Goal: Find specific page/section: Find specific page/section

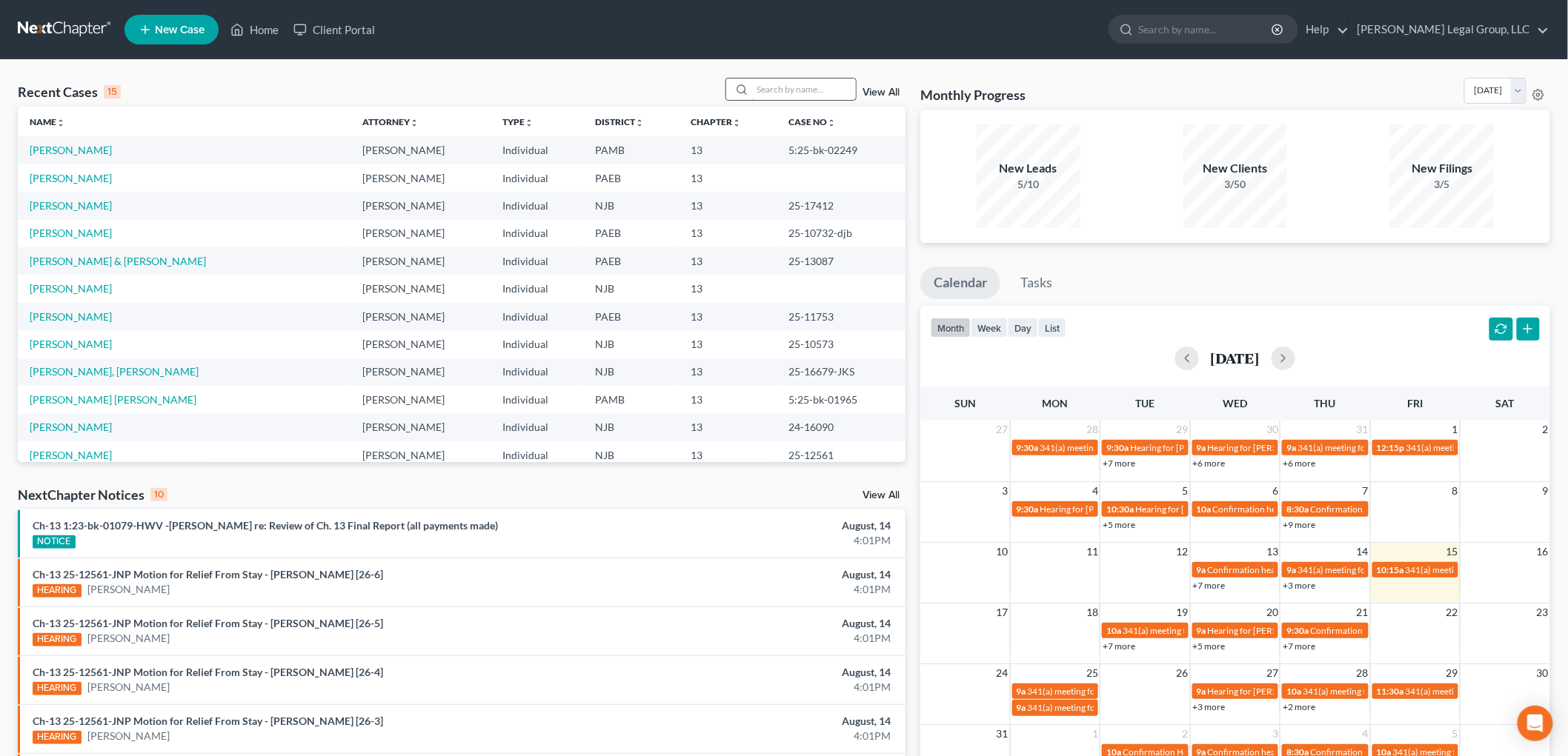
click at [796, 87] on input "search" at bounding box center [804, 89] width 104 height 22
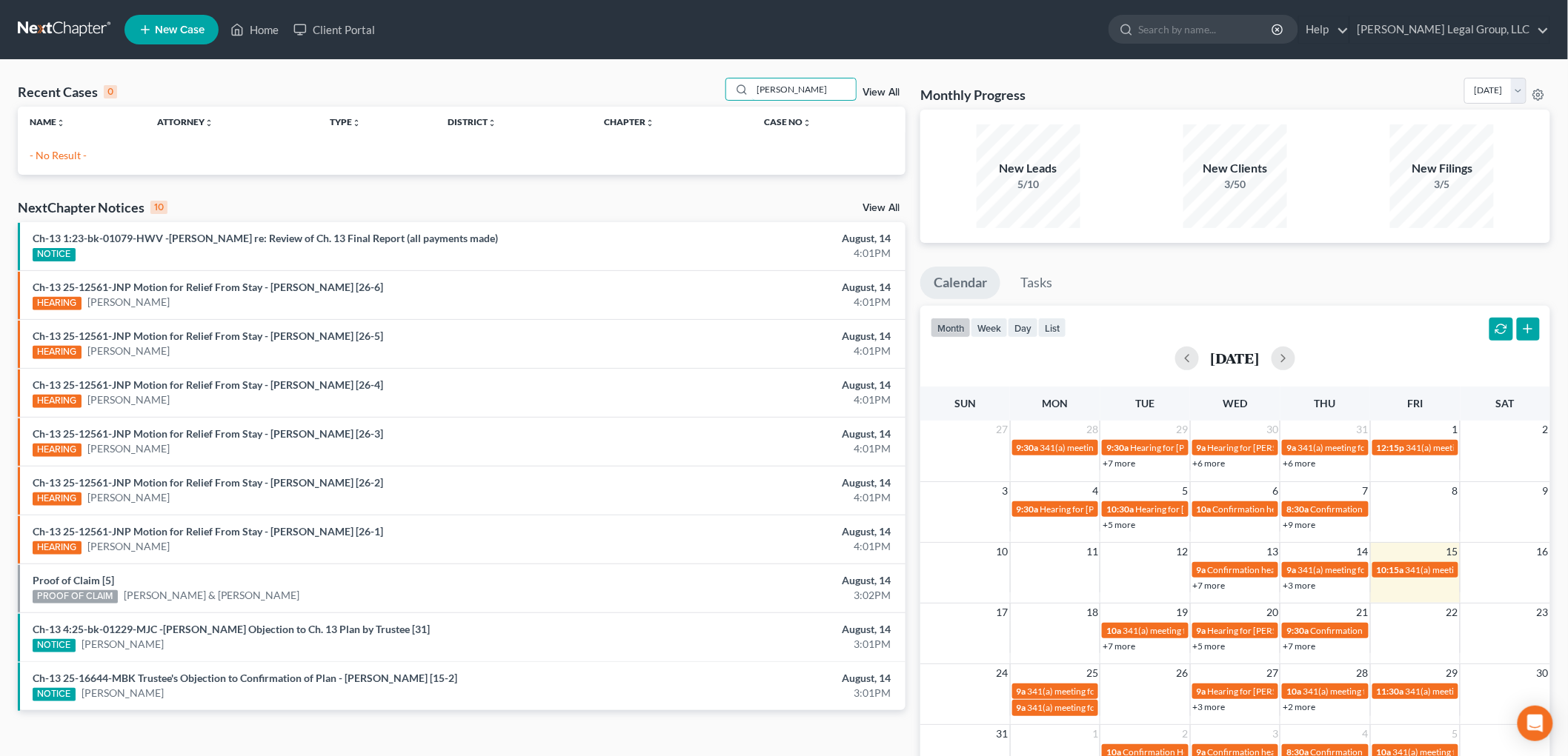
drag, startPoint x: 796, startPoint y: 87, endPoint x: 563, endPoint y: 84, distance: 233.0
click at [563, 84] on div "Recent Cases 0 [PERSON_NAME] tr View All" at bounding box center [461, 91] width 887 height 29
type input "[PERSON_NAME]"
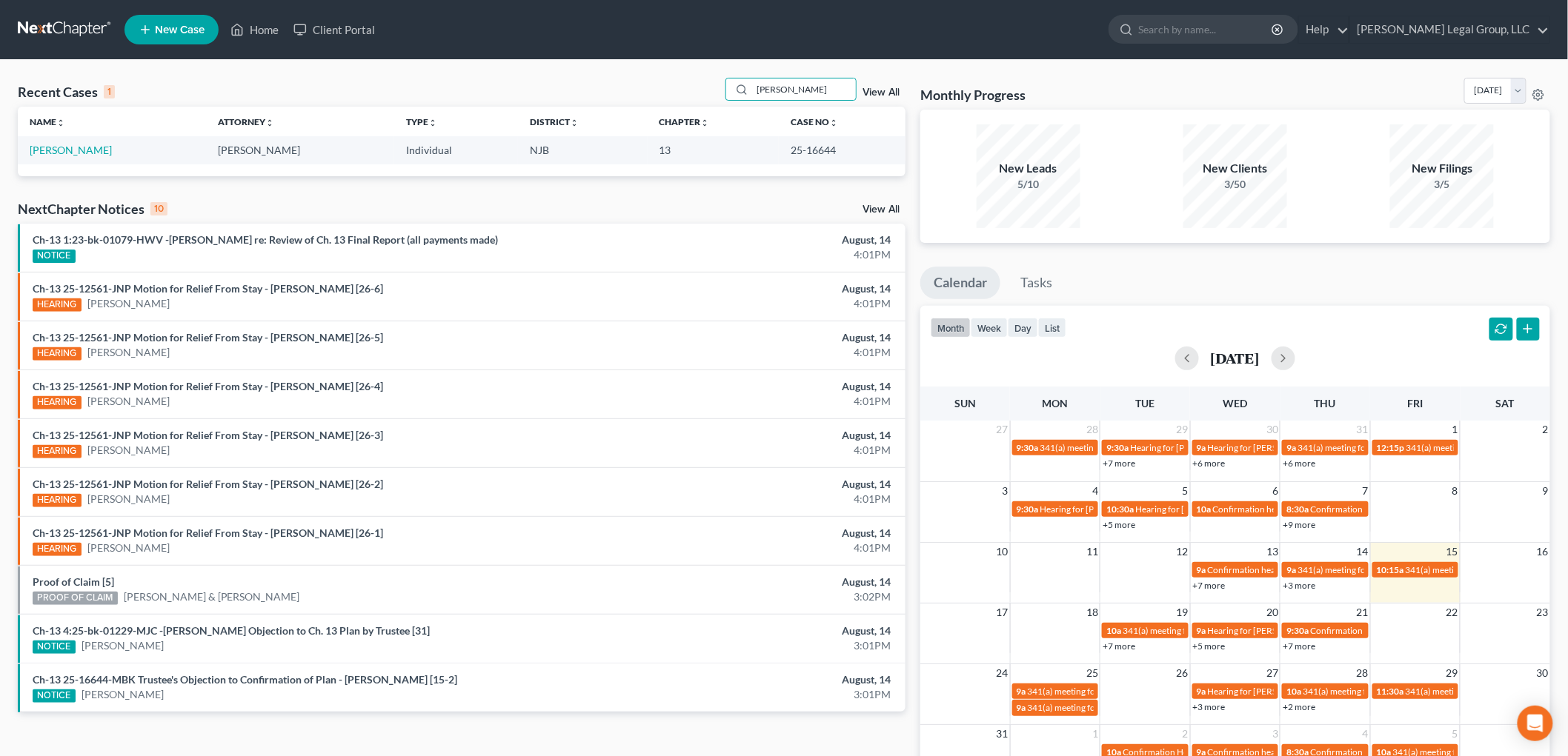
click at [68, 141] on td "[PERSON_NAME]" at bounding box center [112, 149] width 188 height 27
click at [68, 148] on link "[PERSON_NAME]" at bounding box center [71, 149] width 82 height 12
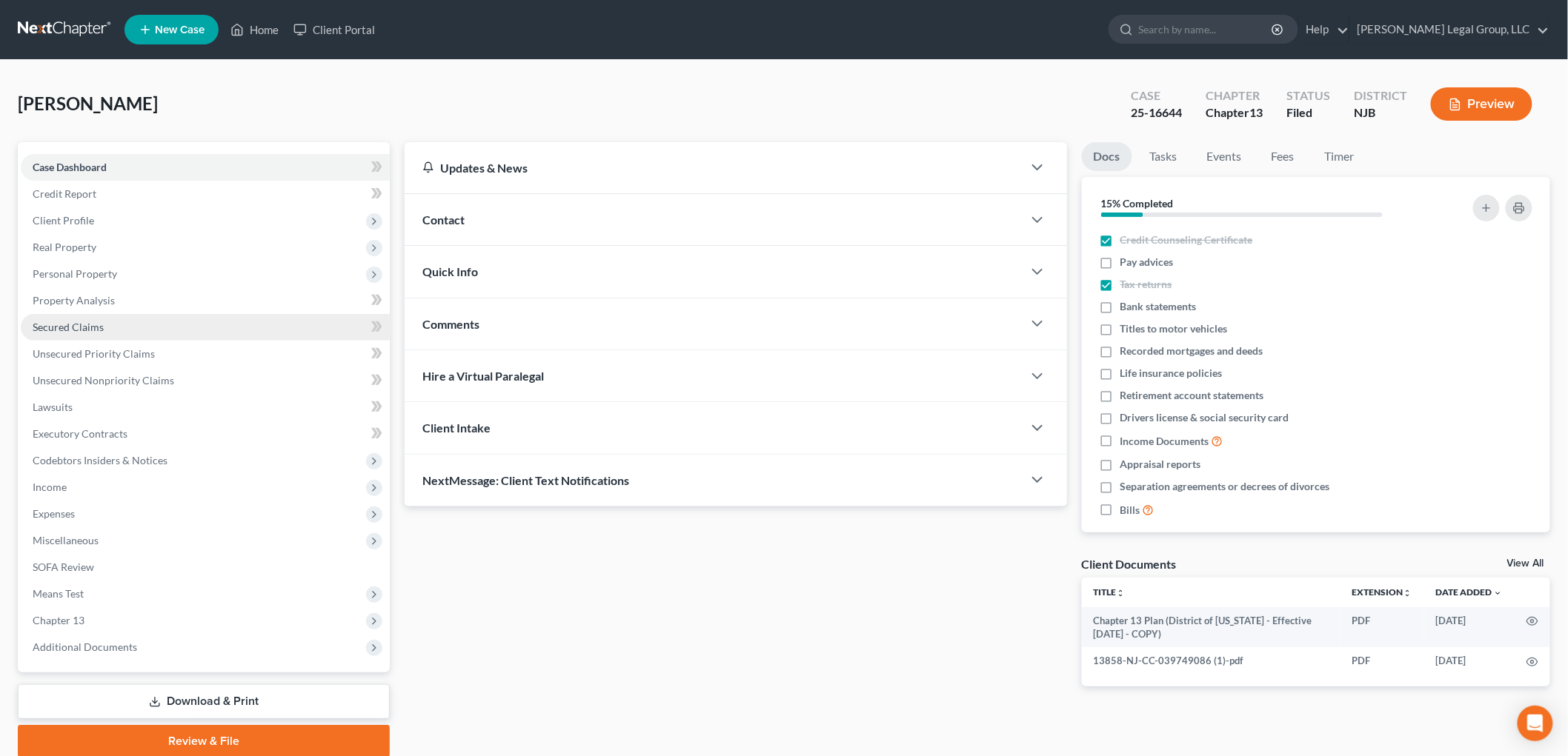
click at [81, 326] on span "Secured Claims" at bounding box center [68, 327] width 71 height 12
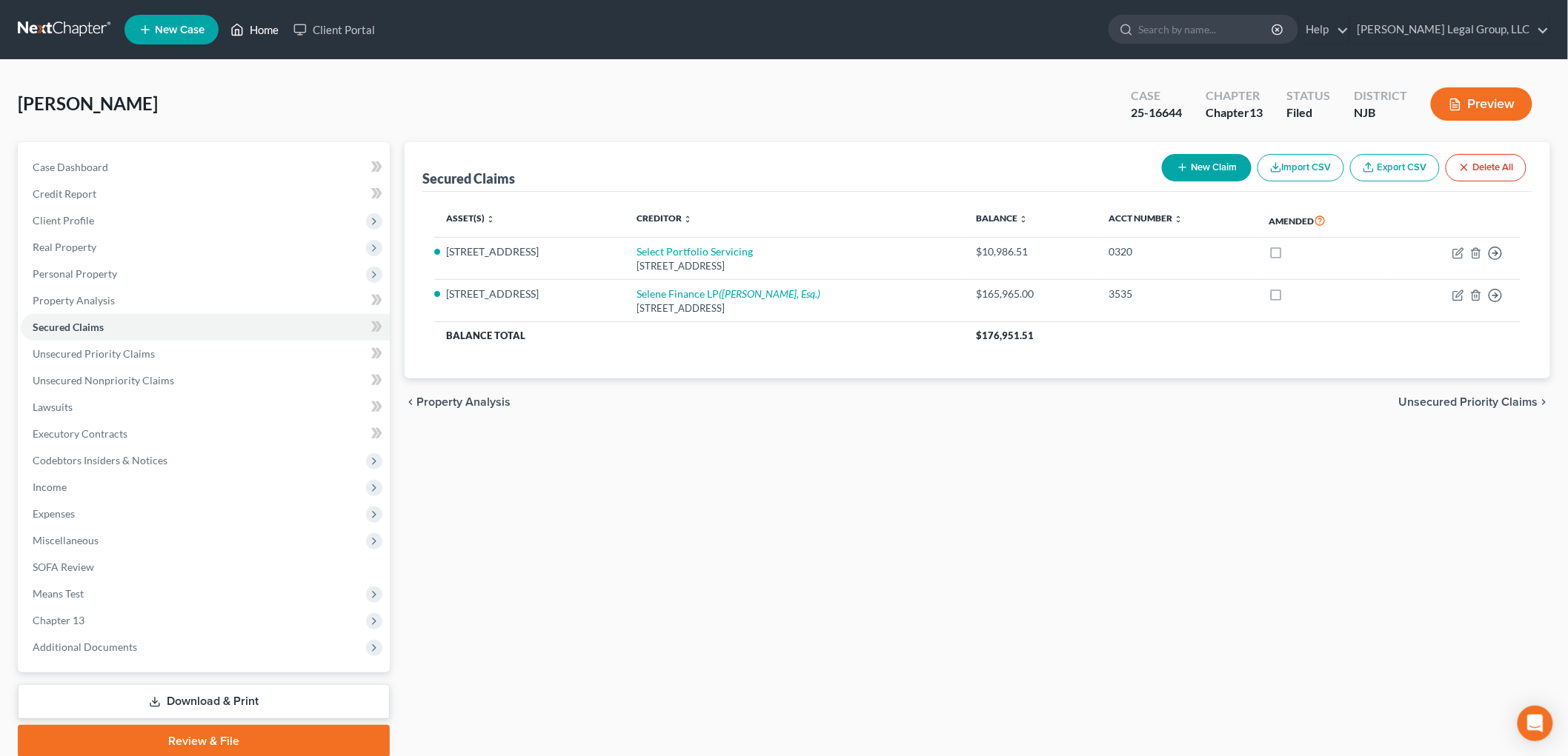
drag, startPoint x: 254, startPoint y: 26, endPoint x: 254, endPoint y: 40, distance: 14.0
click at [254, 26] on link "Home" at bounding box center [254, 29] width 63 height 26
